Goal: Communication & Community: Answer question/provide support

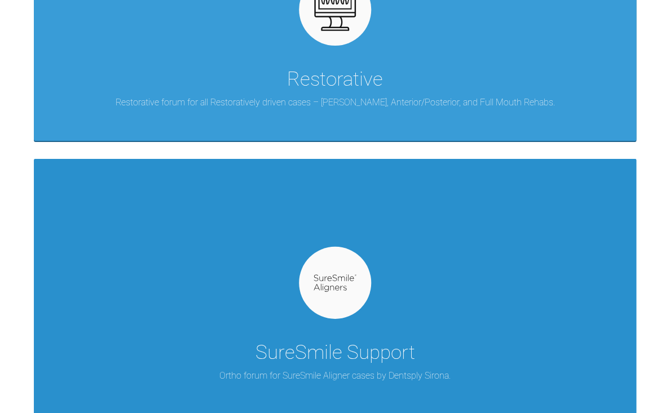
click at [315, 301] on div at bounding box center [335, 283] width 72 height 72
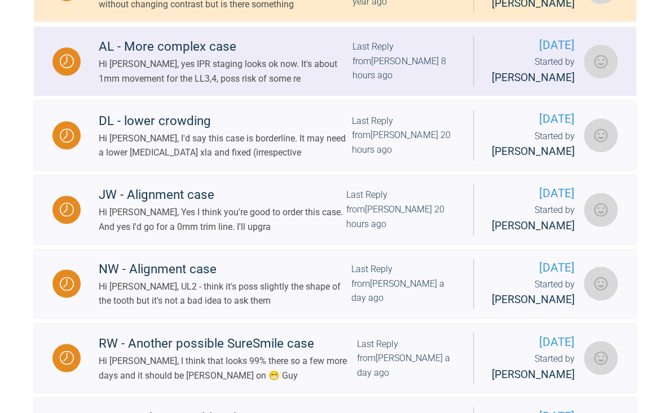
scroll to position [342, 0]
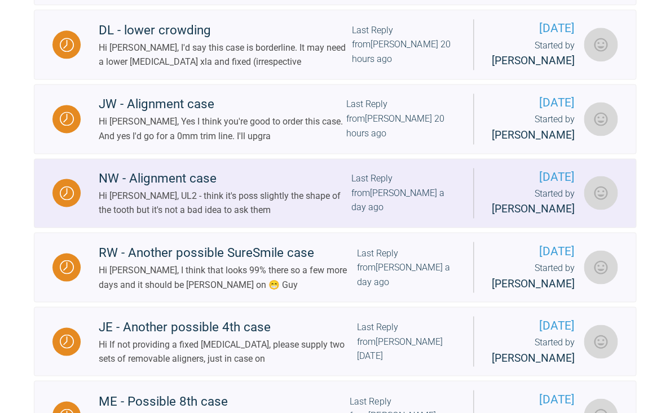
click at [250, 228] on link "NW - Alignment case Hi [PERSON_NAME], UL2 - think it's poss slightly the shape …" at bounding box center [335, 193] width 602 height 70
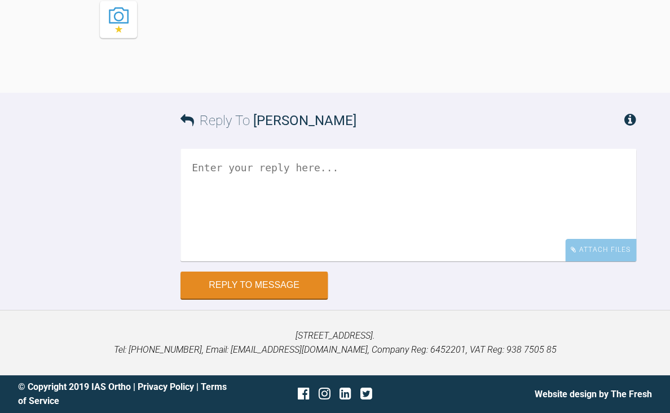
scroll to position [4194, 0]
click at [295, 262] on textarea at bounding box center [408, 205] width 456 height 113
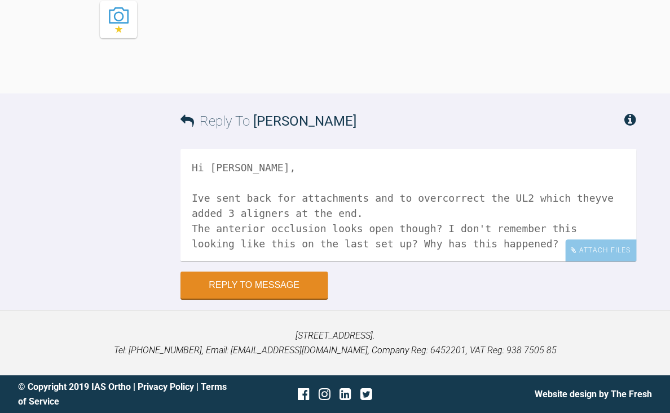
scroll to position [5, 0]
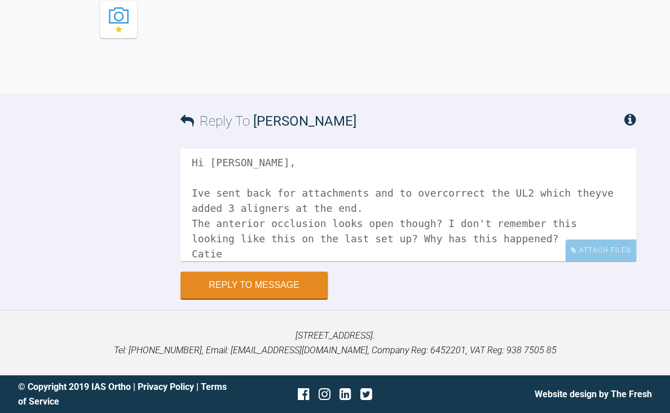
click at [557, 262] on textarea "Hi [PERSON_NAME], Ive sent back for attachments and to overcorrect the UL2 whic…" at bounding box center [408, 205] width 456 height 113
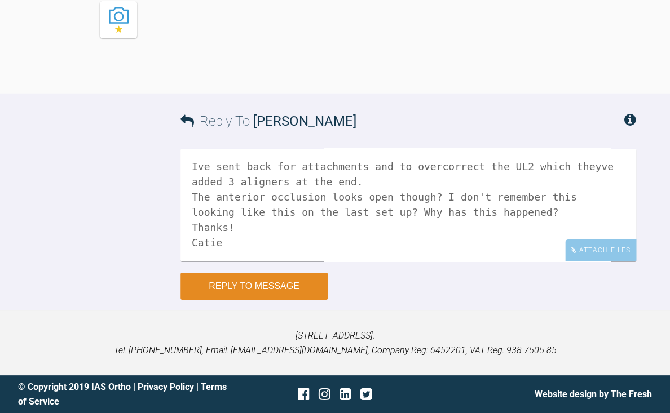
type textarea "Hi [PERSON_NAME], Ive sent back for attachments and to overcorrect the UL2 whic…"
click at [281, 300] on button "Reply to Message" at bounding box center [253, 286] width 147 height 27
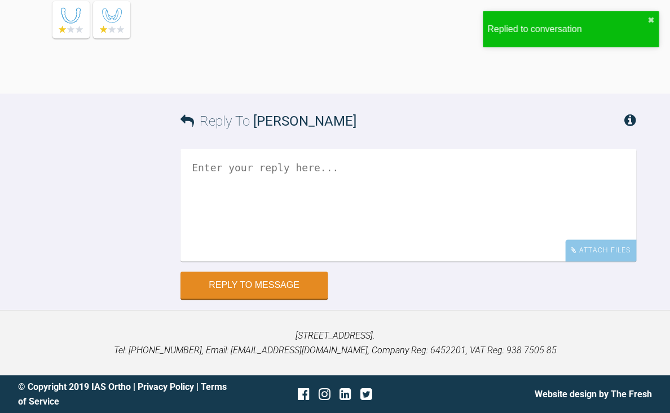
scroll to position [4337, 0]
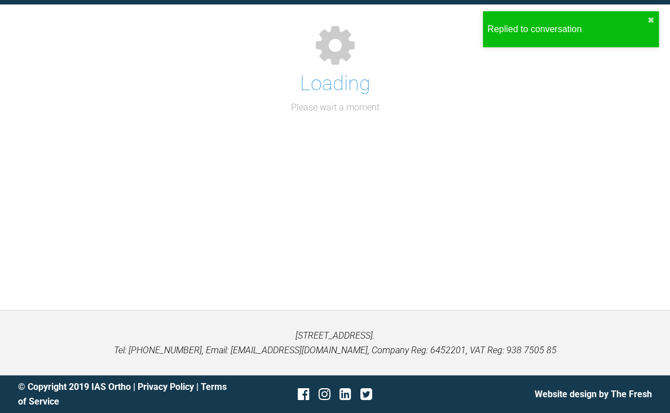
scroll to position [124, 0]
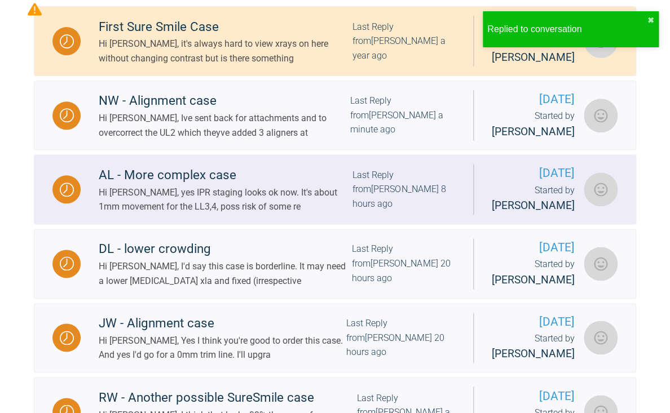
click at [178, 214] on div "Hi [PERSON_NAME], yes IPR staging looks ok now. It's about 1mm movement for the…" at bounding box center [226, 200] width 254 height 29
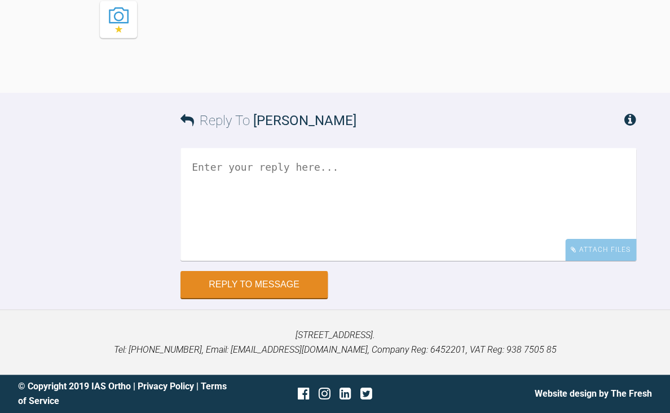
scroll to position [5618, 0]
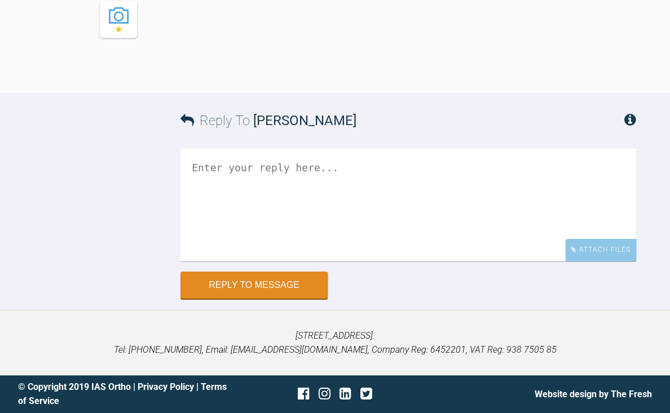
click at [345, 180] on textarea at bounding box center [408, 205] width 456 height 113
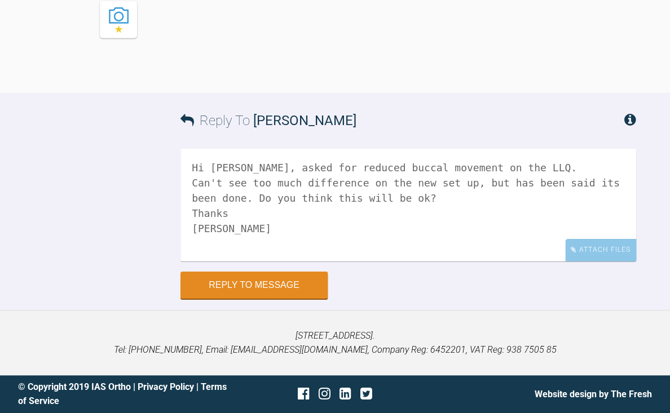
scroll to position [5277, 0]
type textarea "Hi [PERSON_NAME], asked for reduced buccal movement on the LLQ. Can't see too m…"
click at [255, 292] on button "Reply to Message" at bounding box center [253, 286] width 147 height 27
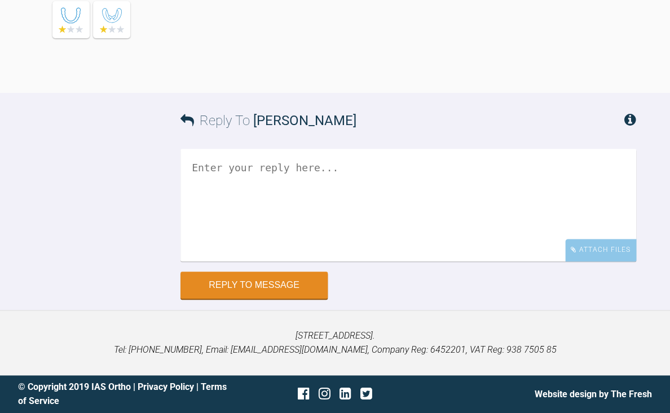
scroll to position [5785, 0]
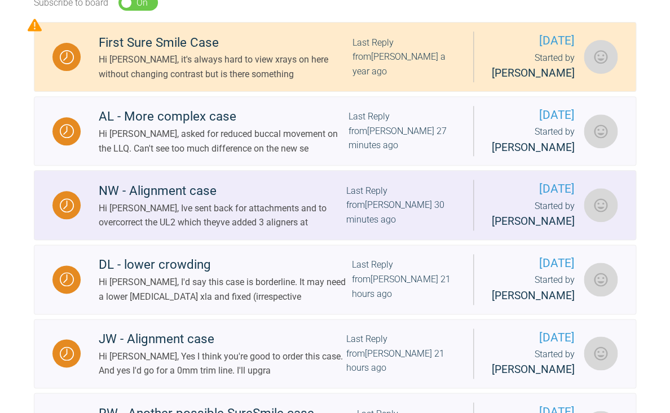
click at [186, 230] on div "Hi [PERSON_NAME], Ive sent back for attachments and to overcorrect the UL2 whic…" at bounding box center [223, 215] width 248 height 29
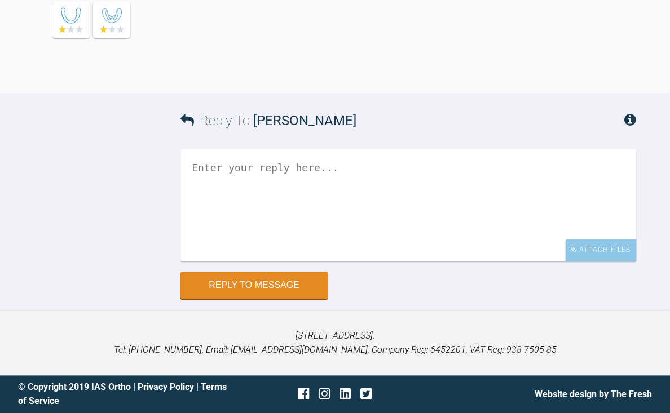
scroll to position [4458, 0]
click at [329, 262] on textarea at bounding box center [408, 205] width 456 height 113
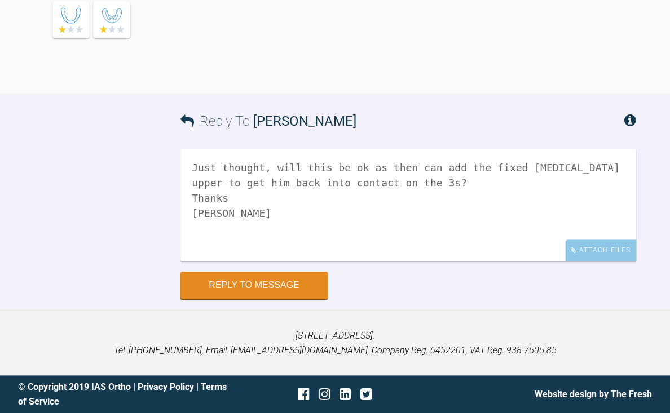
scroll to position [4530, 0]
type textarea "Just thought, will this be ok as then can add the fixed [MEDICAL_DATA] upper to…"
click at [272, 300] on button "Reply to Message" at bounding box center [253, 286] width 147 height 27
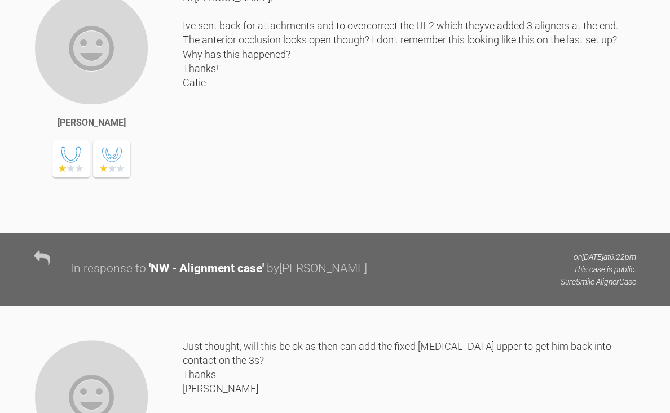
scroll to position [4011, 0]
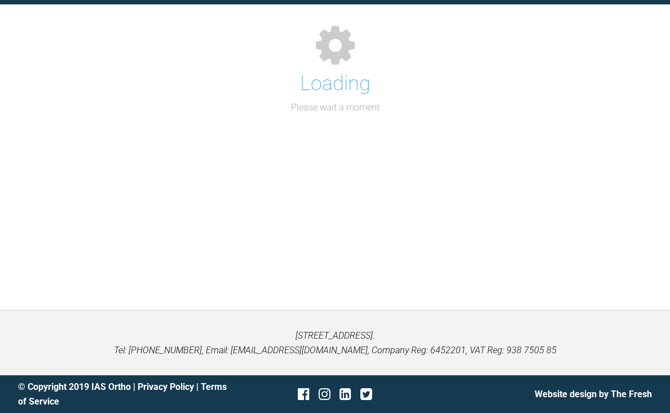
scroll to position [124, 0]
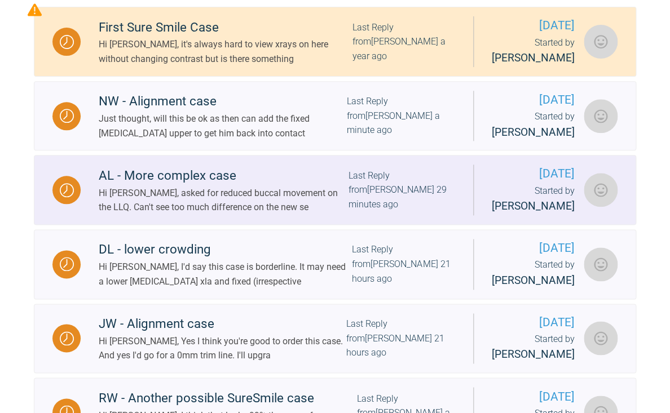
click at [202, 215] on div "Hi [PERSON_NAME], asked for reduced buccal movement on the LLQ. Can't see too m…" at bounding box center [223, 200] width 249 height 29
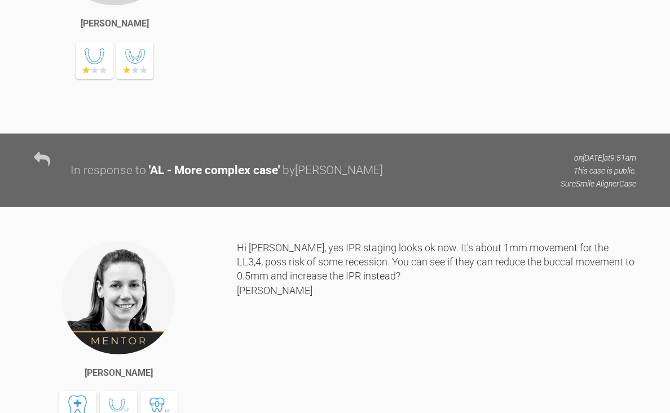
scroll to position [4525, 0]
